Goal: Task Accomplishment & Management: Manage account settings

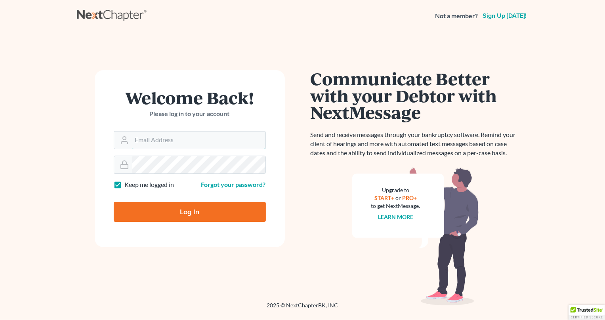
type input "[PERSON_NAME][EMAIL_ADDRESS][DOMAIN_NAME]"
click at [198, 214] on input "Log In" at bounding box center [190, 212] width 152 height 20
type input "Thinking..."
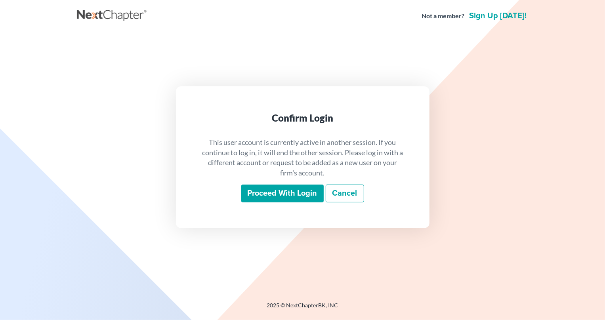
click at [284, 194] on input "Proceed with login" at bounding box center [282, 194] width 82 height 18
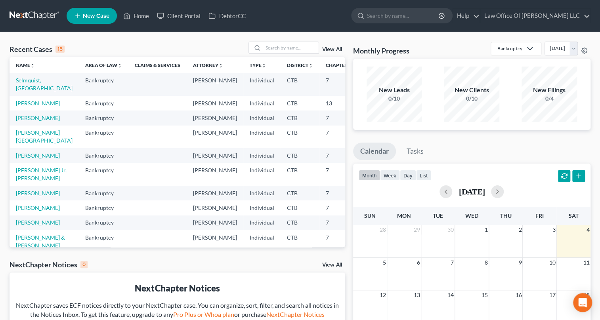
click at [28, 107] on link "Abate, Louis" at bounding box center [38, 103] width 44 height 7
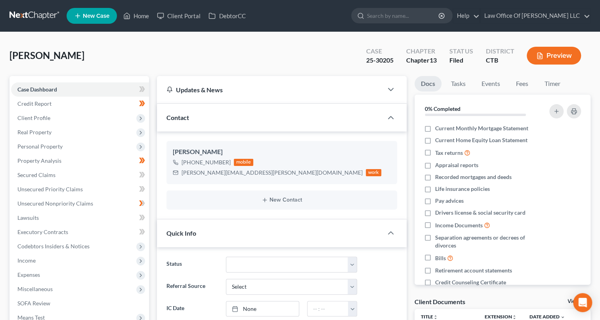
scroll to position [72, 0]
